Goal: Task Accomplishment & Management: Manage account settings

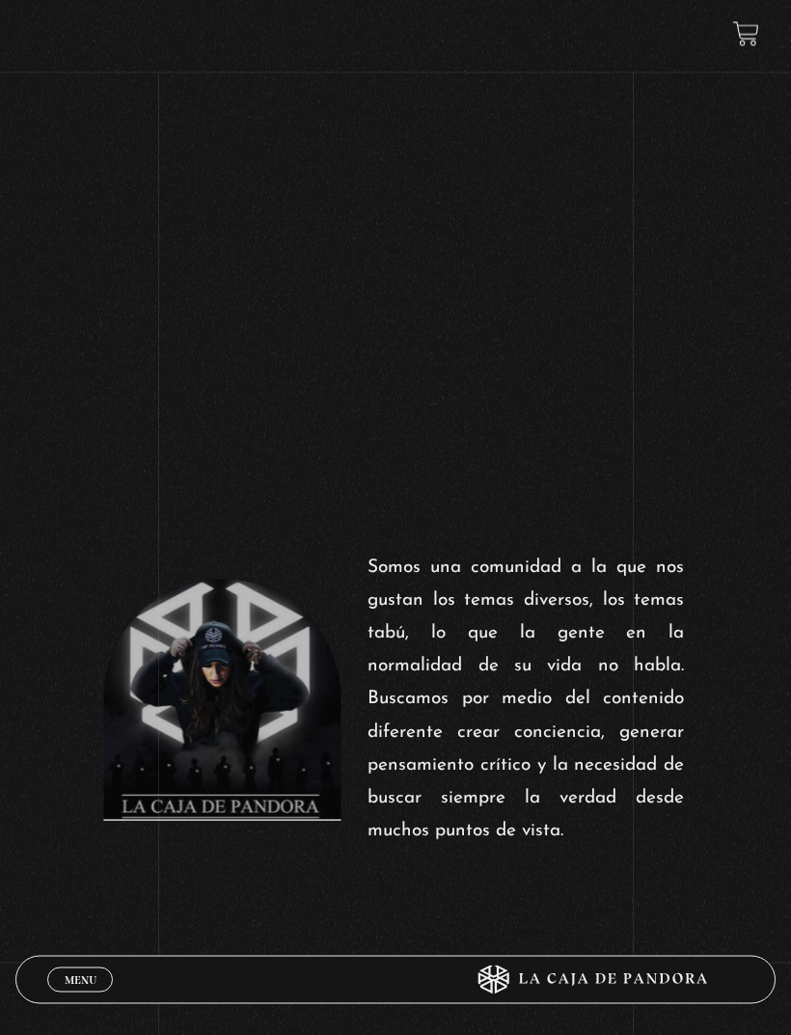
scroll to position [542, 0]
click at [96, 1003] on div "Menu Cerrar" at bounding box center [237, 980] width 380 height 46
click at [93, 993] on link "Menu Cerrar" at bounding box center [80, 979] width 66 height 25
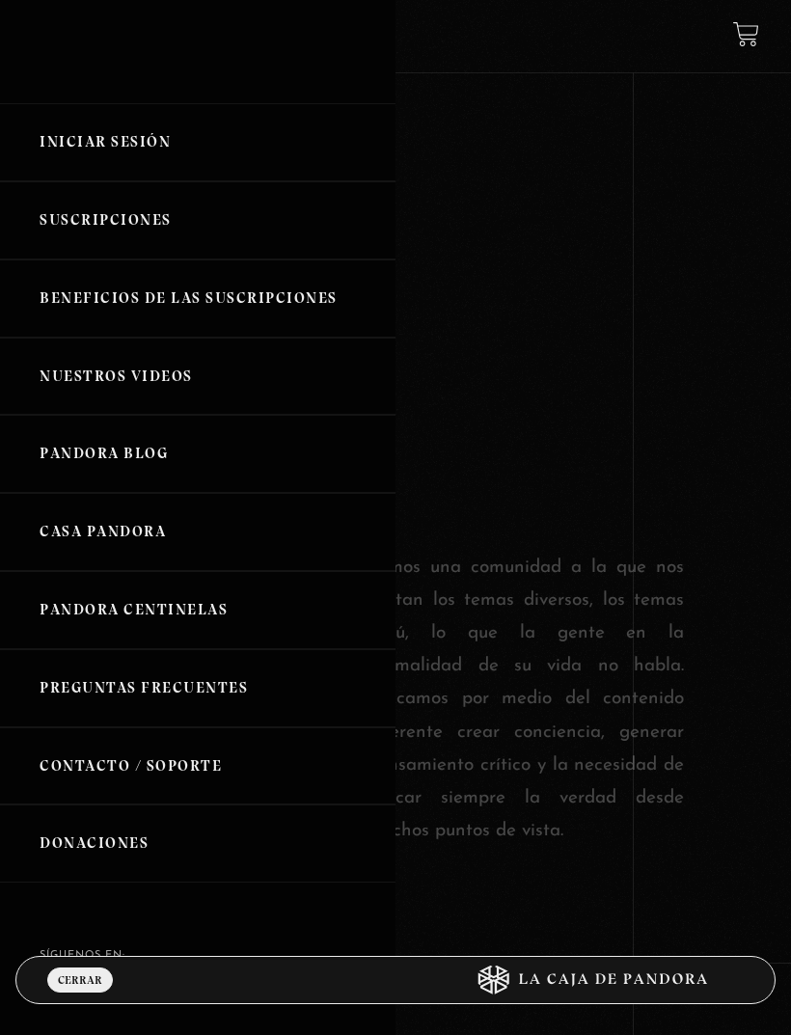
click at [194, 150] on link "Iniciar Sesión" at bounding box center [197, 142] width 395 height 78
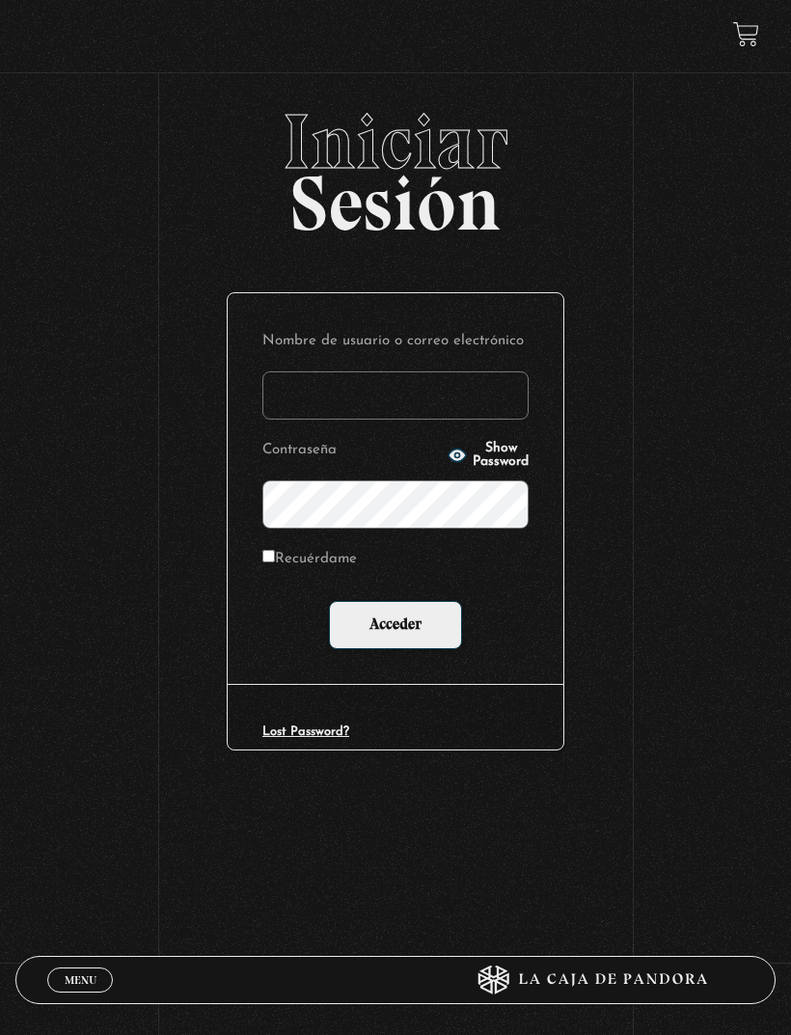
type input "[EMAIL_ADDRESS][DOMAIN_NAME]"
click at [395, 628] on input "Acceder" at bounding box center [395, 625] width 133 height 48
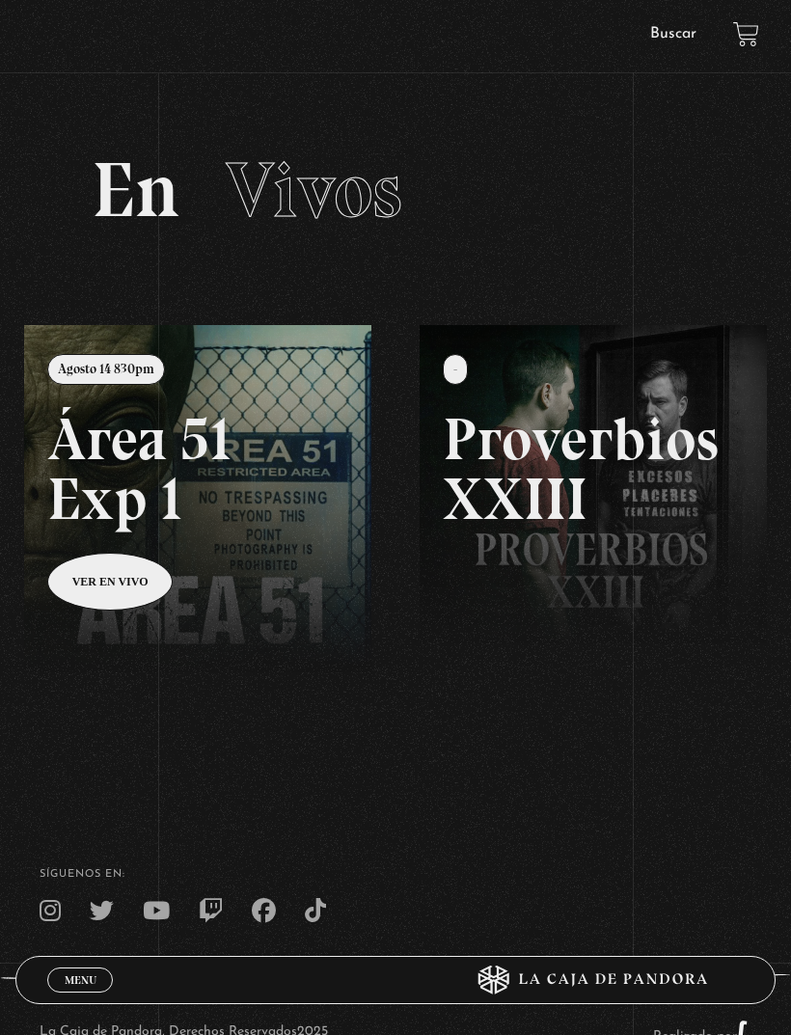
click at [84, 974] on span "Menu" at bounding box center [81, 980] width 32 height 12
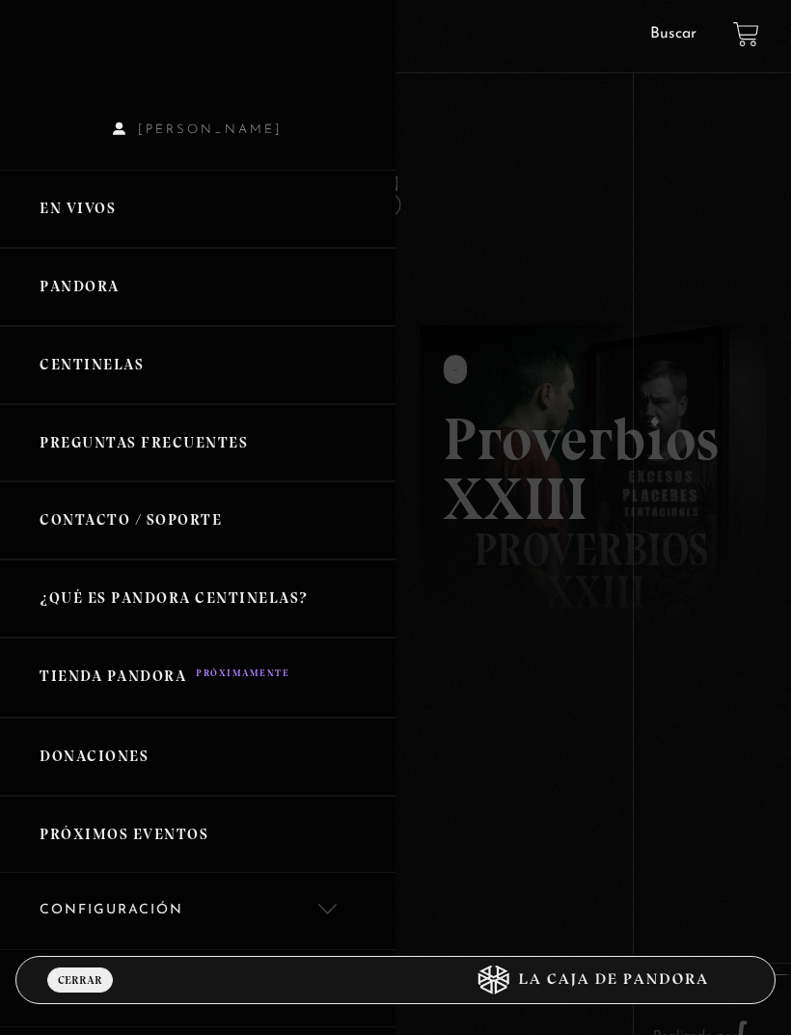
click at [109, 209] on link "En vivos" at bounding box center [197, 209] width 395 height 78
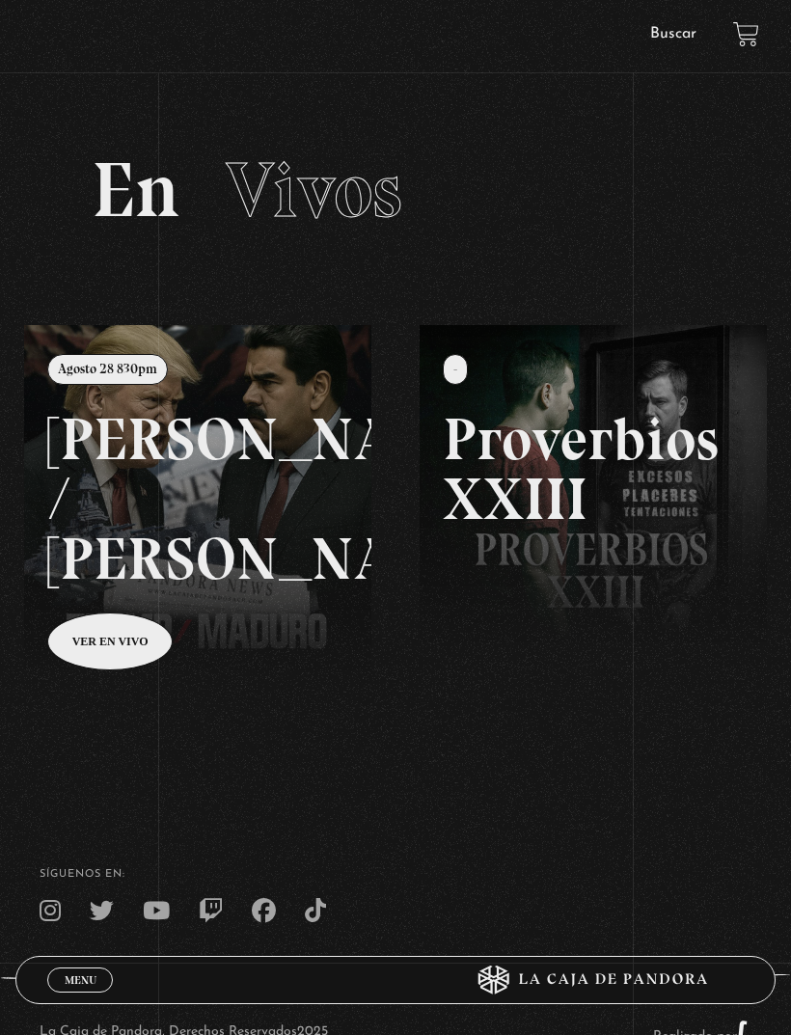
click at [131, 642] on link at bounding box center [419, 842] width 791 height 1035
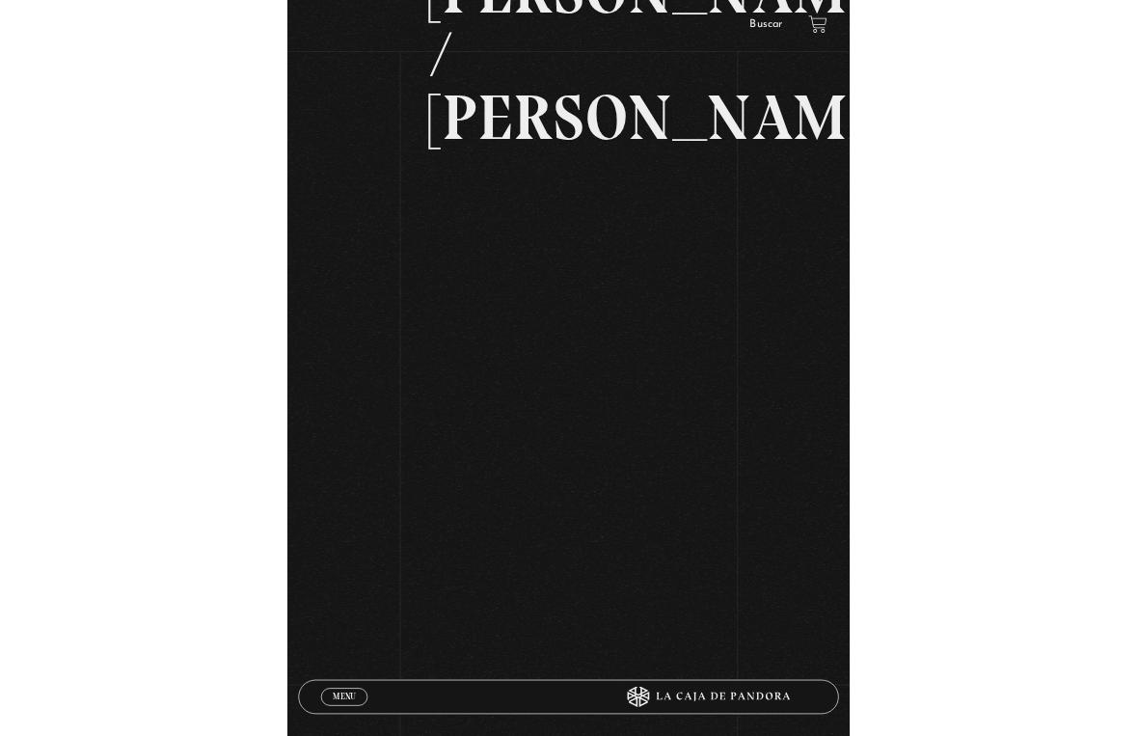
scroll to position [23, 0]
